Goal: Task Accomplishment & Management: Manage account settings

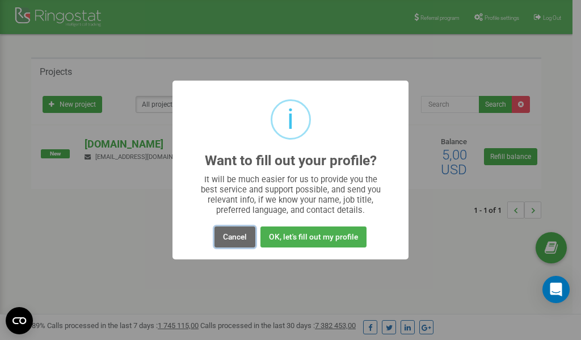
click at [229, 236] on button "Cancel" at bounding box center [234, 236] width 41 height 21
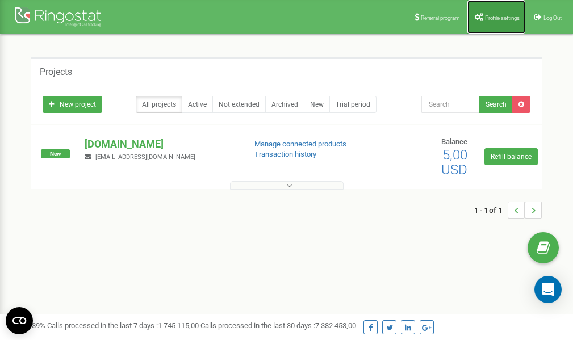
click at [486, 16] on span "Profile settings" at bounding box center [502, 18] width 35 height 6
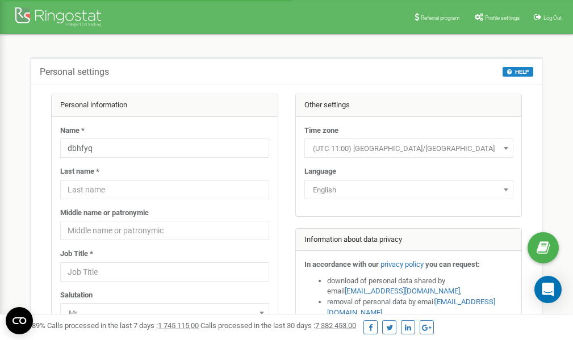
scroll to position [57, 0]
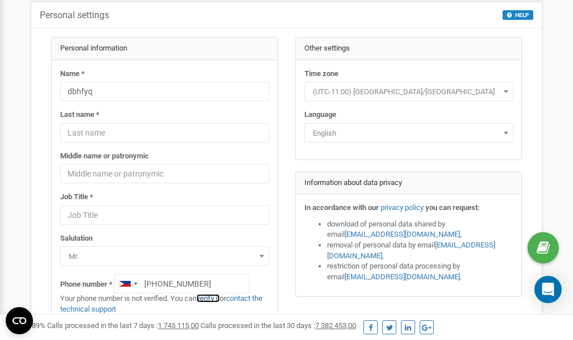
click at [212, 298] on link "verify it" at bounding box center [207, 298] width 23 height 9
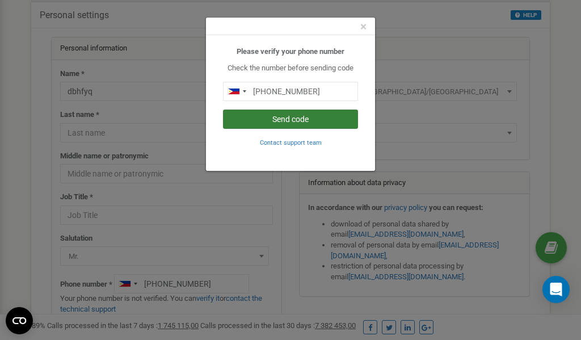
click at [271, 120] on button "Send code" at bounding box center [290, 119] width 135 height 19
